Goal: Check status

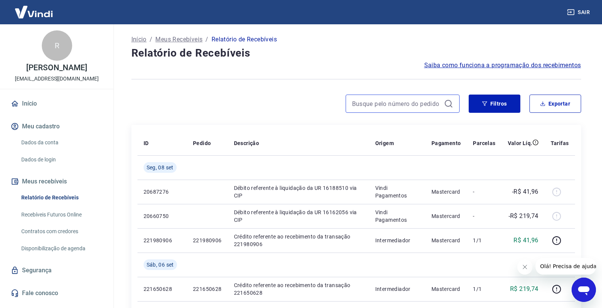
click at [416, 107] on input at bounding box center [396, 103] width 89 height 11
paste input "219657193"
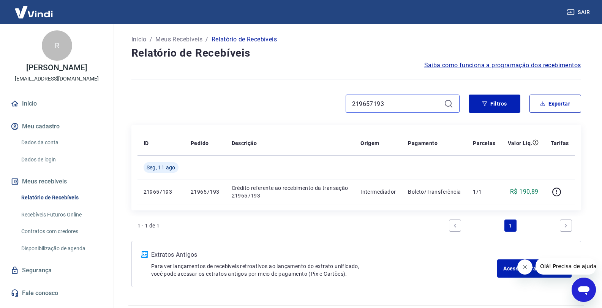
click at [389, 103] on input "219657193" at bounding box center [396, 103] width 89 height 11
paste input "08791"
click at [380, 105] on input "219608791" at bounding box center [396, 103] width 89 height 11
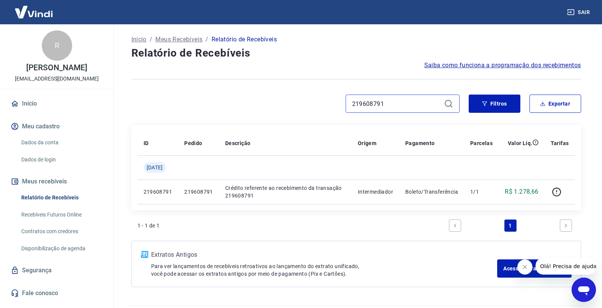
paste input "56867"
click at [367, 102] on input "219656867" at bounding box center [396, 103] width 89 height 11
paste input "2816"
click at [379, 104] on input "219652816" at bounding box center [396, 103] width 89 height 11
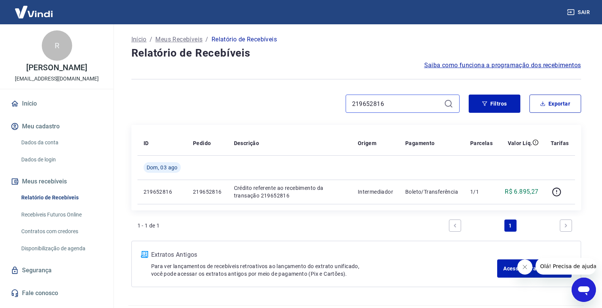
click at [380, 104] on input "219652816" at bounding box center [396, 103] width 89 height 11
paste input "0017000817"
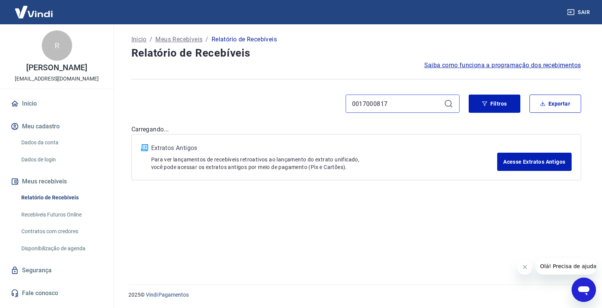
type input "0017000817"
click at [437, 123] on div "Início / Meus Recebíveis / Relatório de Recebíveis Relatório de Recebíveis Saib…" at bounding box center [359, 149] width 468 height 251
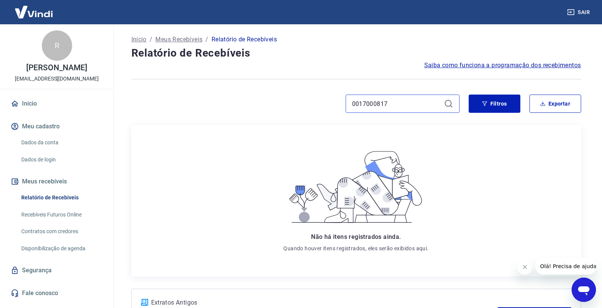
click at [377, 103] on input "0017000817" at bounding box center [396, 103] width 89 height 11
click at [449, 132] on div "Não há itens registrados ainda. Quando houver itens registrados, eles serão exi…" at bounding box center [355, 200] width 437 height 139
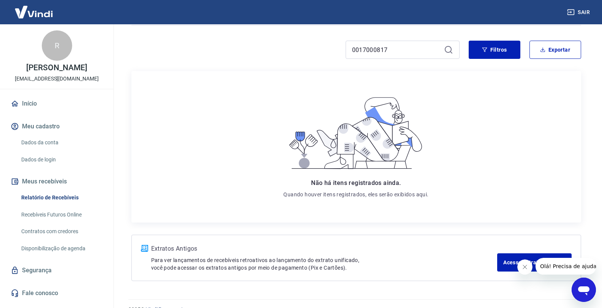
scroll to position [69, 0]
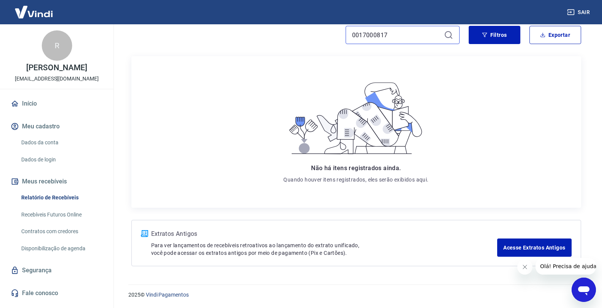
drag, startPoint x: 402, startPoint y: 32, endPoint x: 281, endPoint y: 20, distance: 121.7
click at [281, 20] on div "Sair R [PERSON_NAME] [EMAIL_ADDRESS][DOMAIN_NAME] Início Meu cadastro Dados da …" at bounding box center [301, 85] width 602 height 308
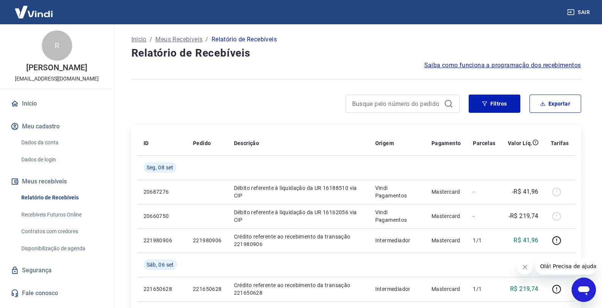
drag, startPoint x: 396, startPoint y: 98, endPoint x: 381, endPoint y: 104, distance: 16.5
click at [396, 98] on div at bounding box center [402, 104] width 114 height 18
click at [392, 100] on input at bounding box center [396, 103] width 89 height 11
click at [381, 104] on input at bounding box center [396, 103] width 89 height 11
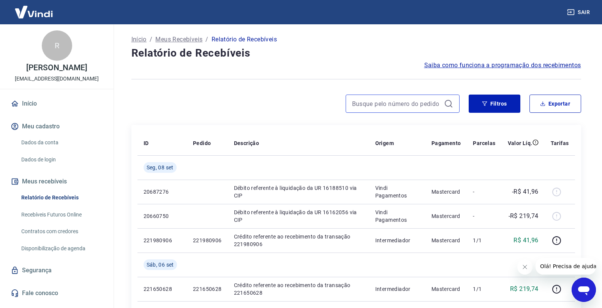
paste input "0017000830"
type input "0017000830"
